Goal: Communication & Community: Answer question/provide support

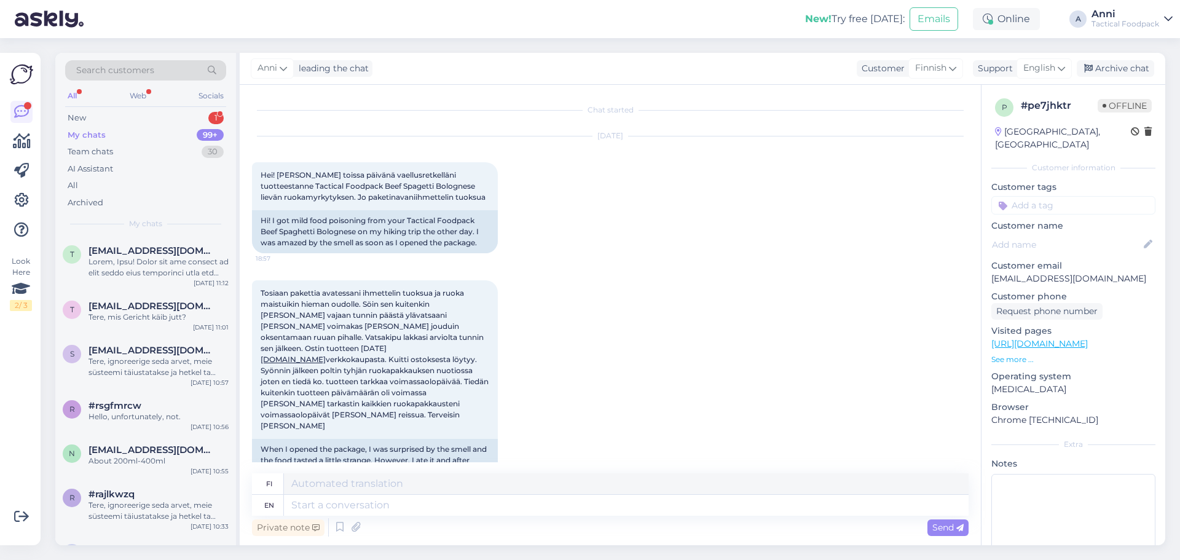
scroll to position [674, 0]
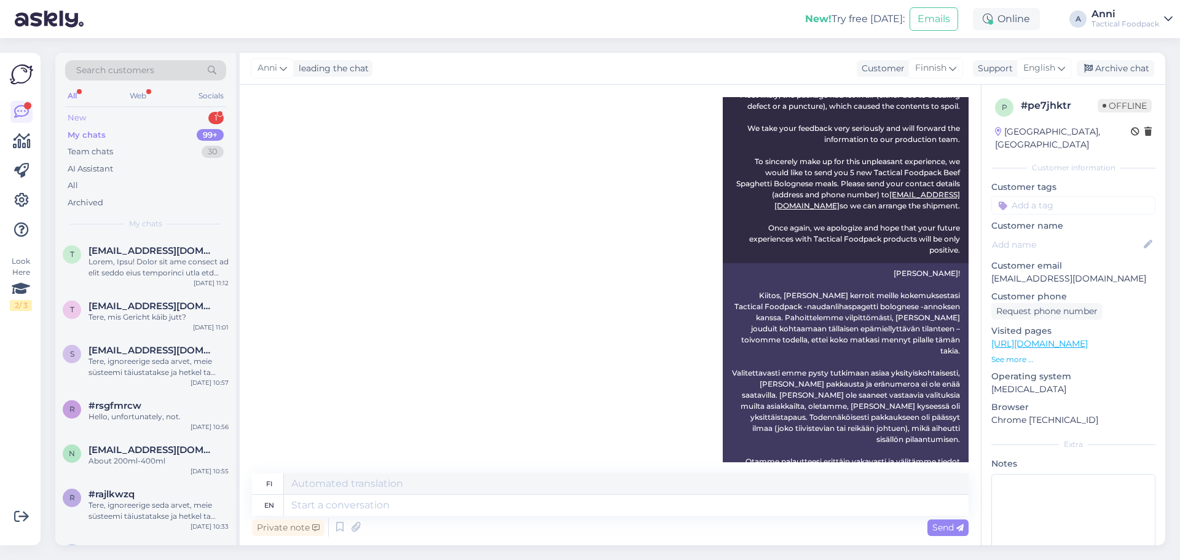
click at [162, 115] on div "New 1" at bounding box center [145, 117] width 161 height 17
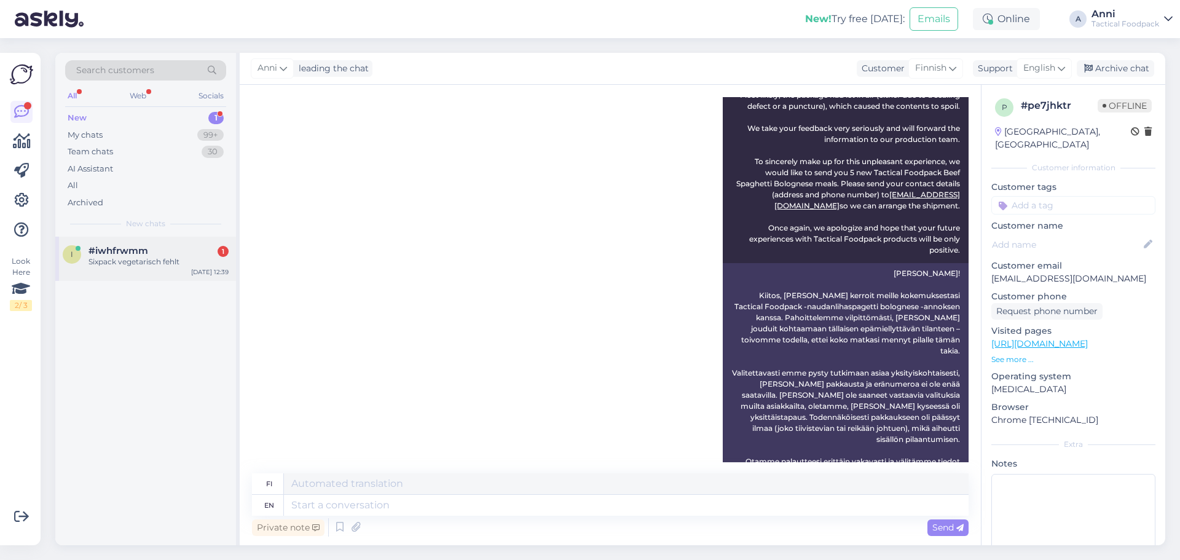
click at [158, 251] on div "#iwhfrwmm 1" at bounding box center [159, 250] width 140 height 11
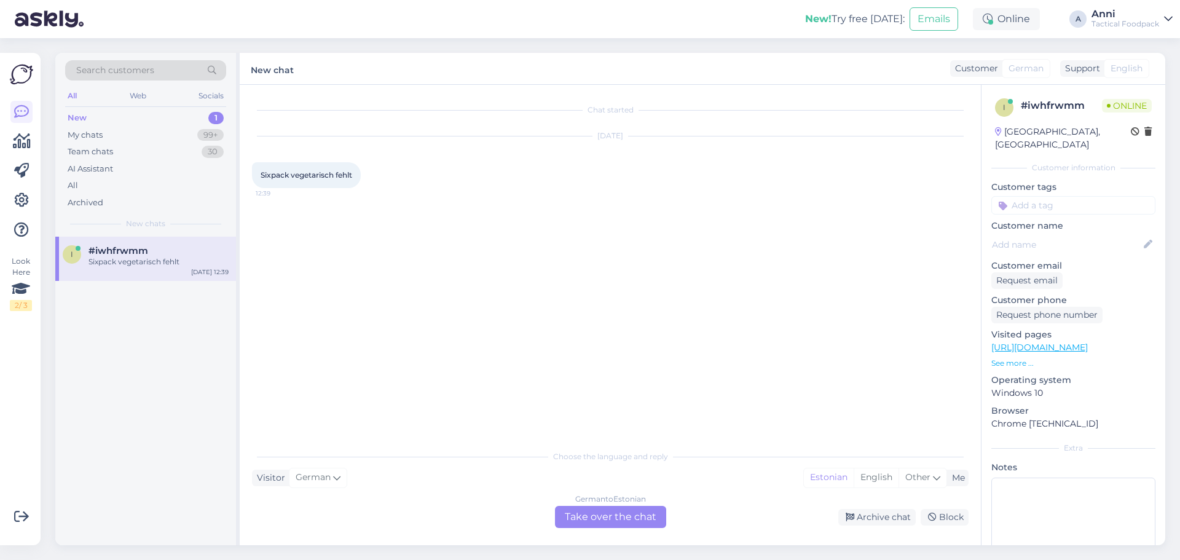
click at [618, 513] on div "German to Estonian Take over the chat" at bounding box center [610, 517] width 111 height 22
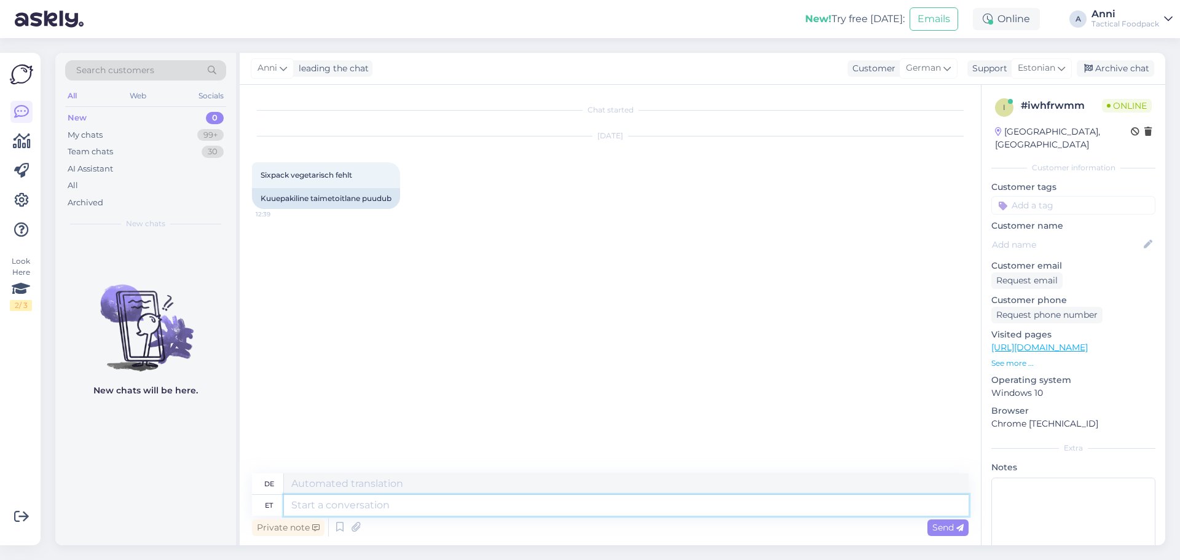
click at [429, 504] on textarea at bounding box center [626, 505] width 685 height 21
click at [353, 510] on textarea at bounding box center [626, 505] width 685 height 21
type textarea "Tere,"
type textarea "Hallo"
type textarea "Tere,"
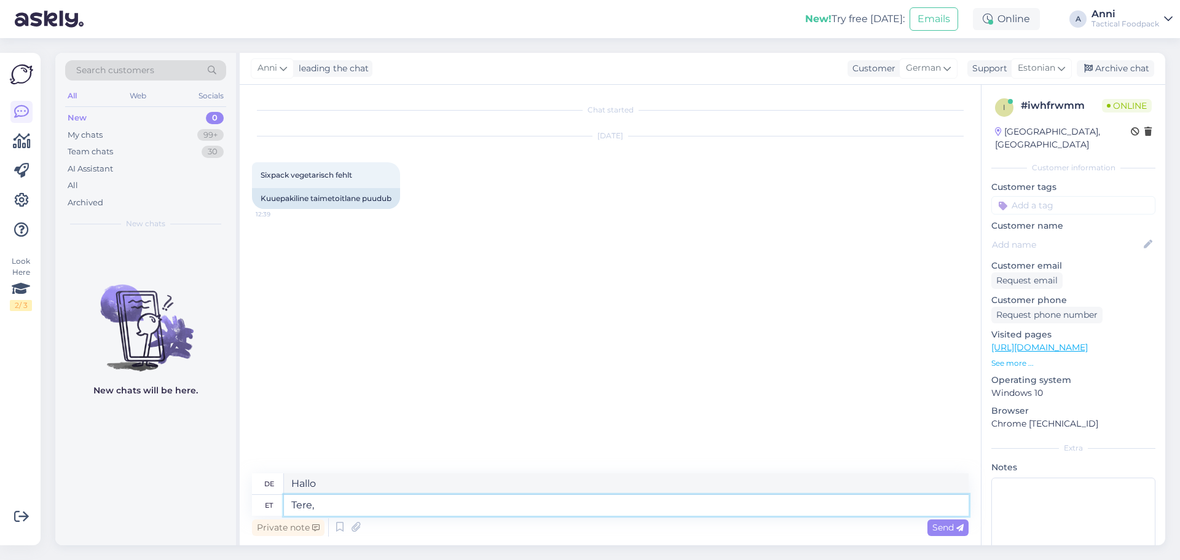
type textarea "Hallo,"
type textarea "Tere, hetkel o"
type textarea "Hallo, im Moment"
type textarea "Tere, hetkel on laost"
type textarea "Hallo, derzeit nicht auf Lager"
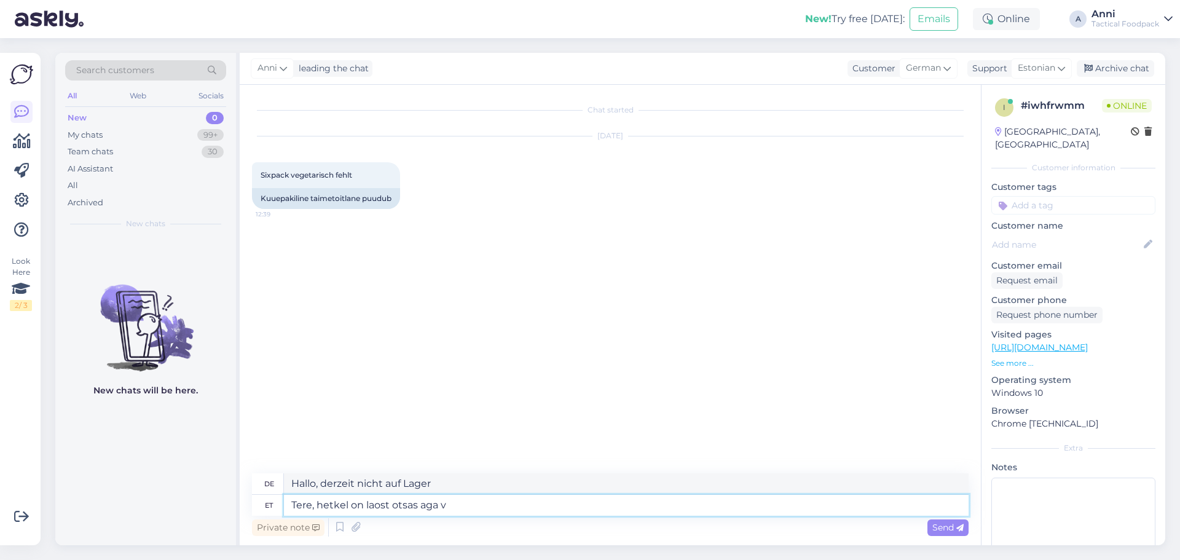
type textarea "Tere, hetkel on laost otsas aga va"
type textarea "Hallo, es ist derzeit nicht auf Lager."
type textarea "Tere, hetkel on laost otsas aga vars"
type textarea "Hallo, derzeit nicht auf Lager, aber bald verfügbar"
type textarea "Tere, hetkel on laost otsas aga"
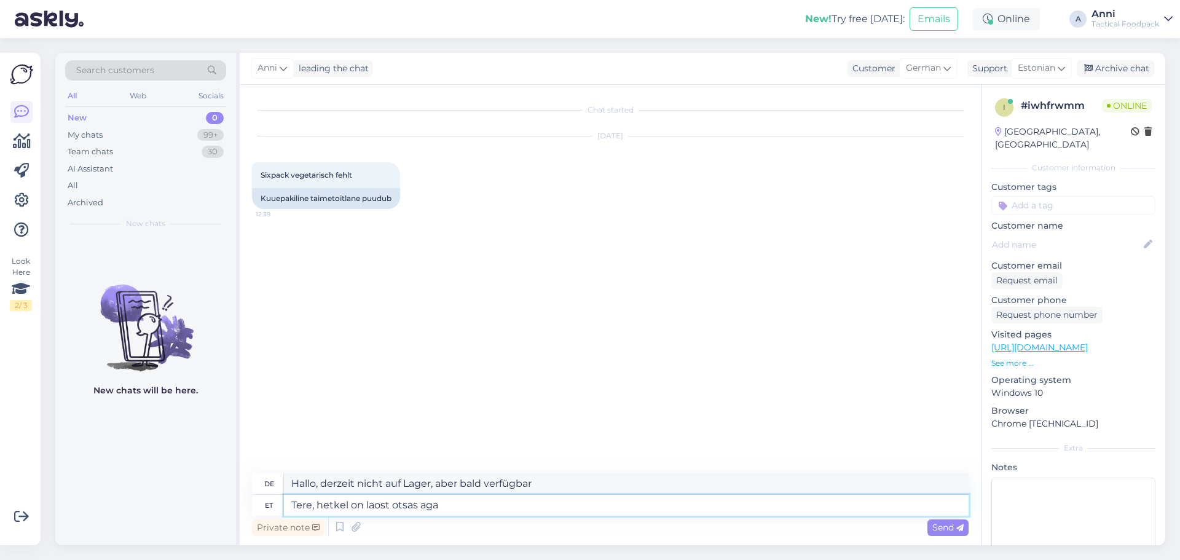
type textarea "Hallo, es ist derzeit nicht auf Lager."
type textarea "Tere, hetkel on laost otsas aga paari p"
type textarea "Hallo, wir haben derzeit keinen Lagerbestand, aber noch ein paar übrig."
type textarea "Tere, hetkel on laost otsas aga paari päeva j"
type textarea "Hallo, derzeit nicht vorrätig, aber nur für ein paar Tage"
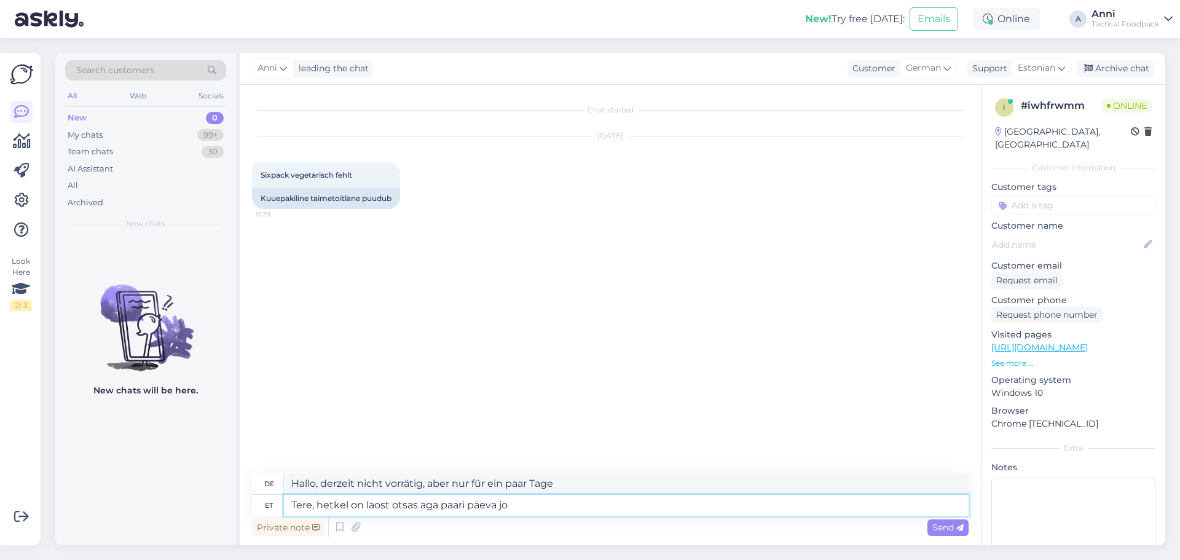
type textarea "Tere, hetkel on laost otsas aga paari päeva joo"
type textarea "Hallo, derzeit nicht auf Lager, aber in wenigen Tagen verfügbar"
type textarea "Tere, hetkel on laost otsas aga paari päeva jooksul on lo"
type textarea "Hallo, derzeit nicht vorrätig, aber in ein paar [PERSON_NAME] da"
type textarea "Tere, hetkel on laost otsas aga paari päeva jooksul on lootust et"
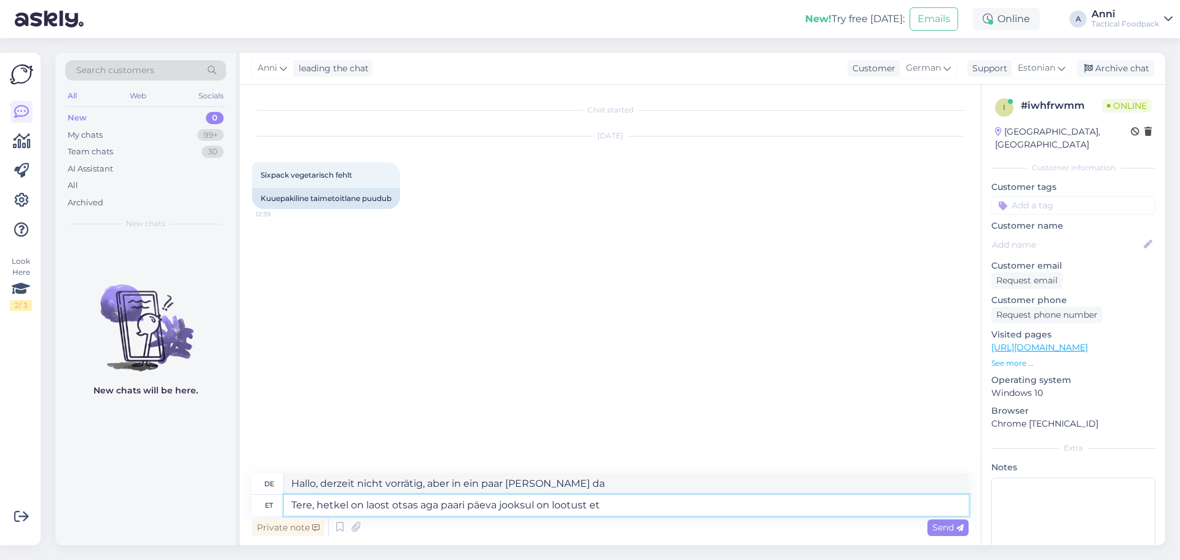
type textarea "Hallo, derzeit nicht vorrätig, aber hoffentlich in ein paar Tagen"
type textarea "Tere, hetkel on laost otsas aga paari päeva jooksul on lootust, et"
type textarea "Hallo, derzeit nicht vorrätig, aber hoffentlich in ein paar Tagen,"
type textarea "Tere, hetkel on laost otsas aga paari päeva jooksul on lootust, et t"
type textarea "[PERSON_NAME], derzeit ist der Artikel nicht vorrätig, wir hoffen aber, ihn in …"
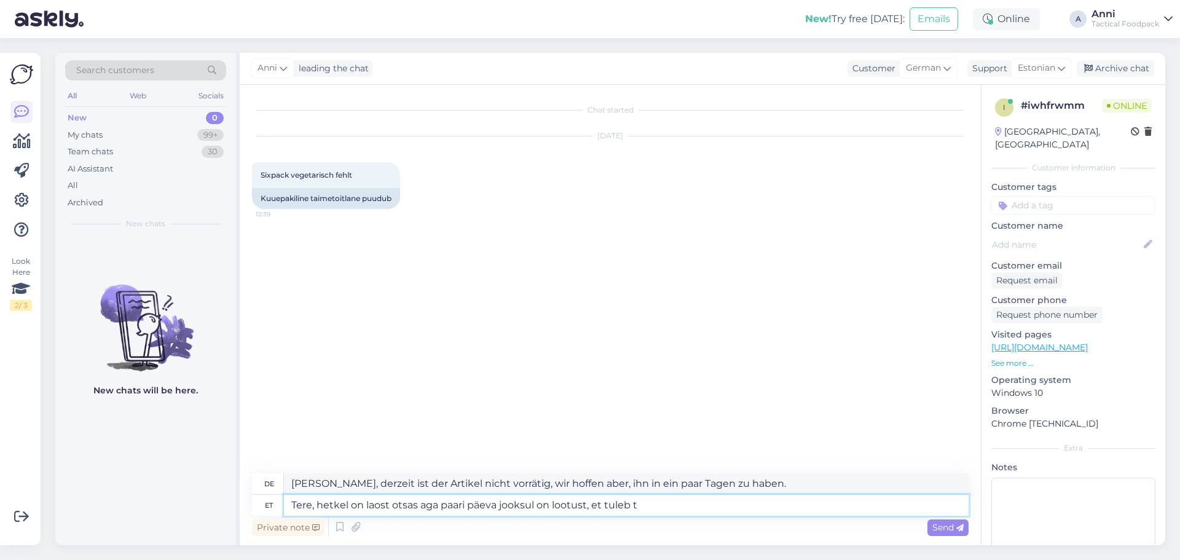
type textarea "Tere, hetkel on laost otsas aga paari päeva jooksul on lootust, et tuleb ta"
type textarea "Hallo, derzeit ist es nicht auf Lager, kommt aber hoffentlich in ein paar Tagen…"
type textarea "Tere, hetkel on laost otsas aga paari päeva jooksul on lootust, et tuleb taas m"
type textarea "Hallo, derzeit ist es nicht auf Lager, wird aber hoffentlich in ein paar [PERSO…"
type textarea "Tere, hetkel on laost otsas aga paari päeva jooksul on lootust, et tuleb taas m…"
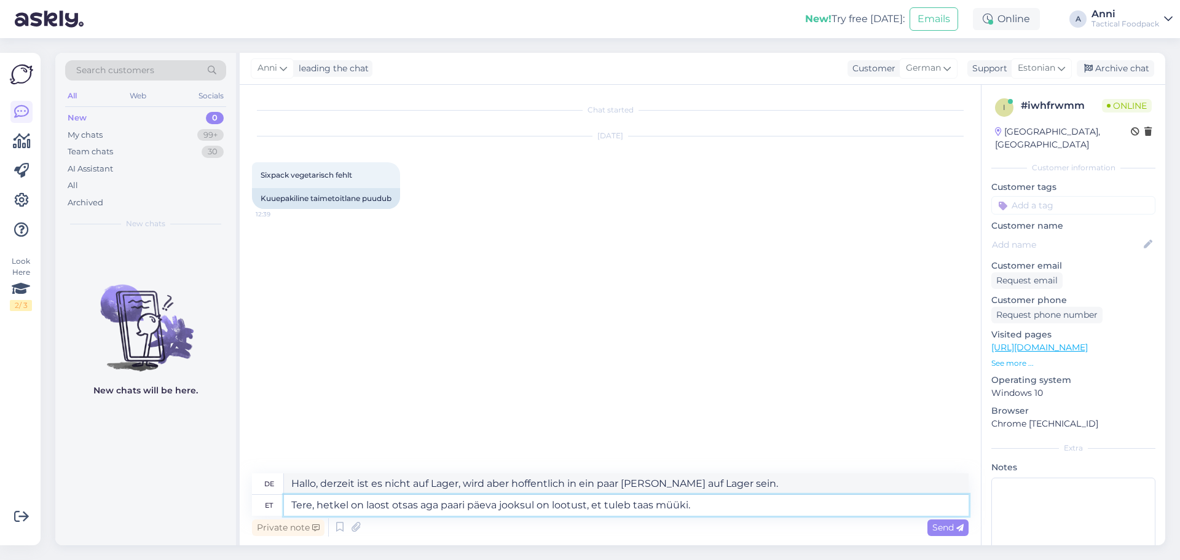
type textarea "Hallo, derzeit ist es nicht auf Lager, aber es besteht die Hoffnung, dass es in…"
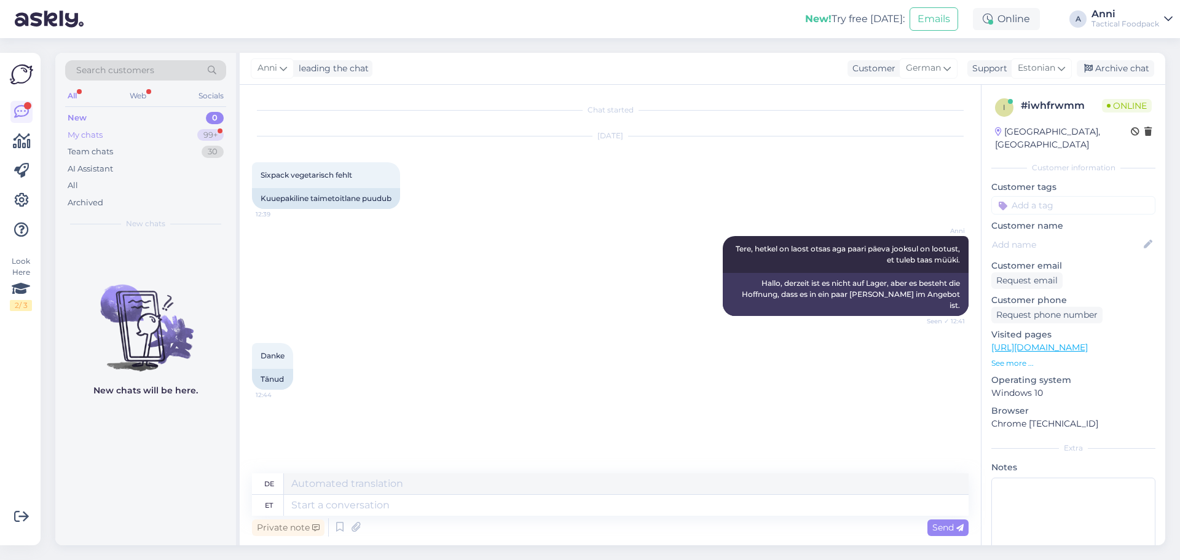
click at [136, 133] on div "My chats 99+" at bounding box center [145, 135] width 161 height 17
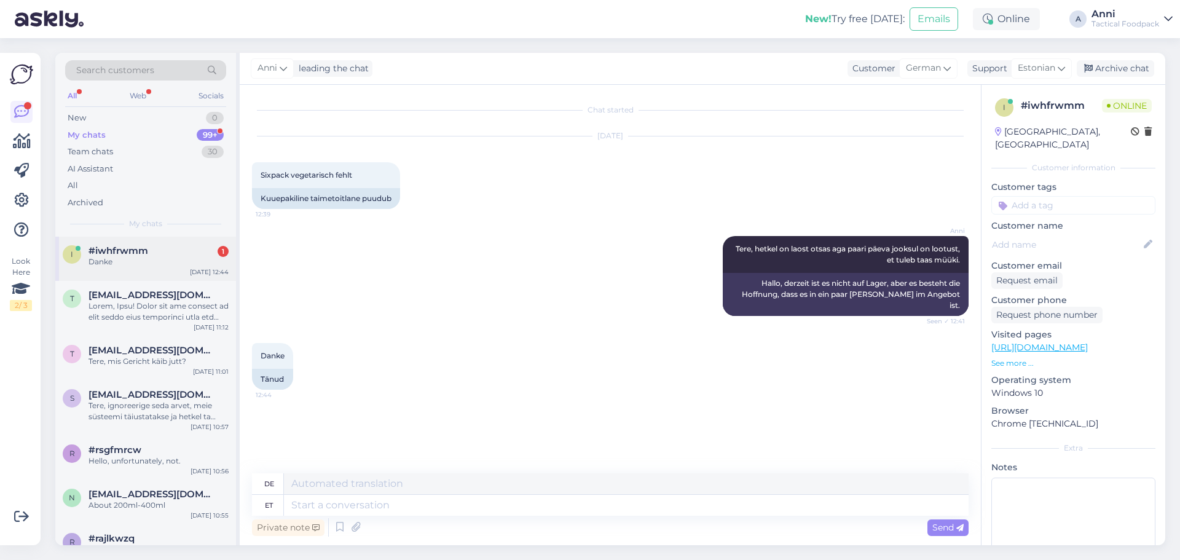
click at [170, 253] on div "#iwhfrwmm 1" at bounding box center [159, 250] width 140 height 11
click at [1108, 69] on div "Archive chat" at bounding box center [1115, 68] width 77 height 17
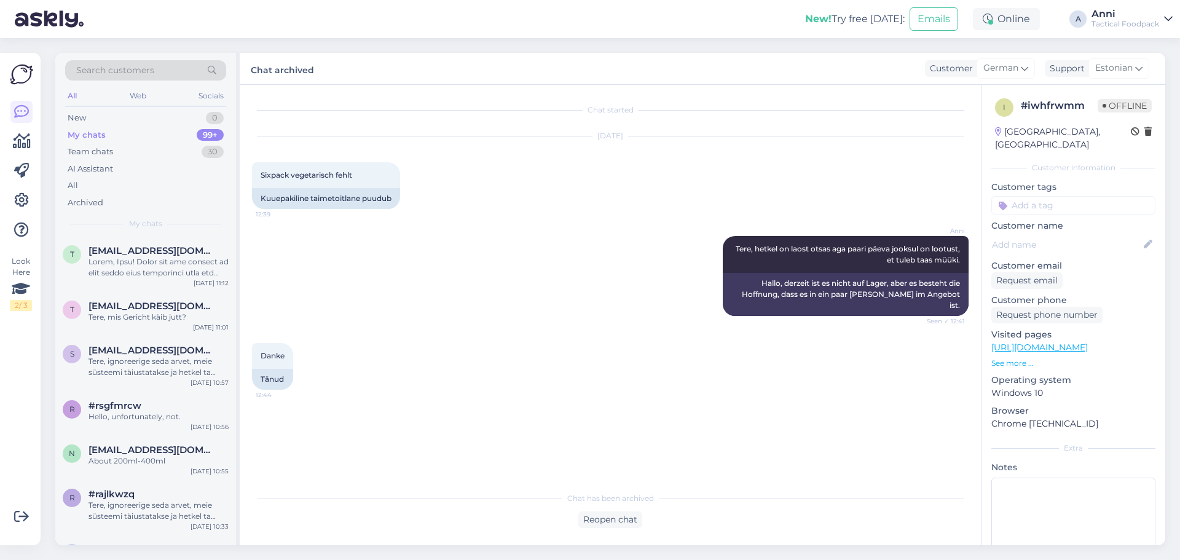
click at [473, 426] on div "Chat started [DATE] Sixpack vegetarisch fehlt 12:39 Kuuepakiline taimetoitlane …" at bounding box center [616, 285] width 728 height 377
